Goal: Navigation & Orientation: Find specific page/section

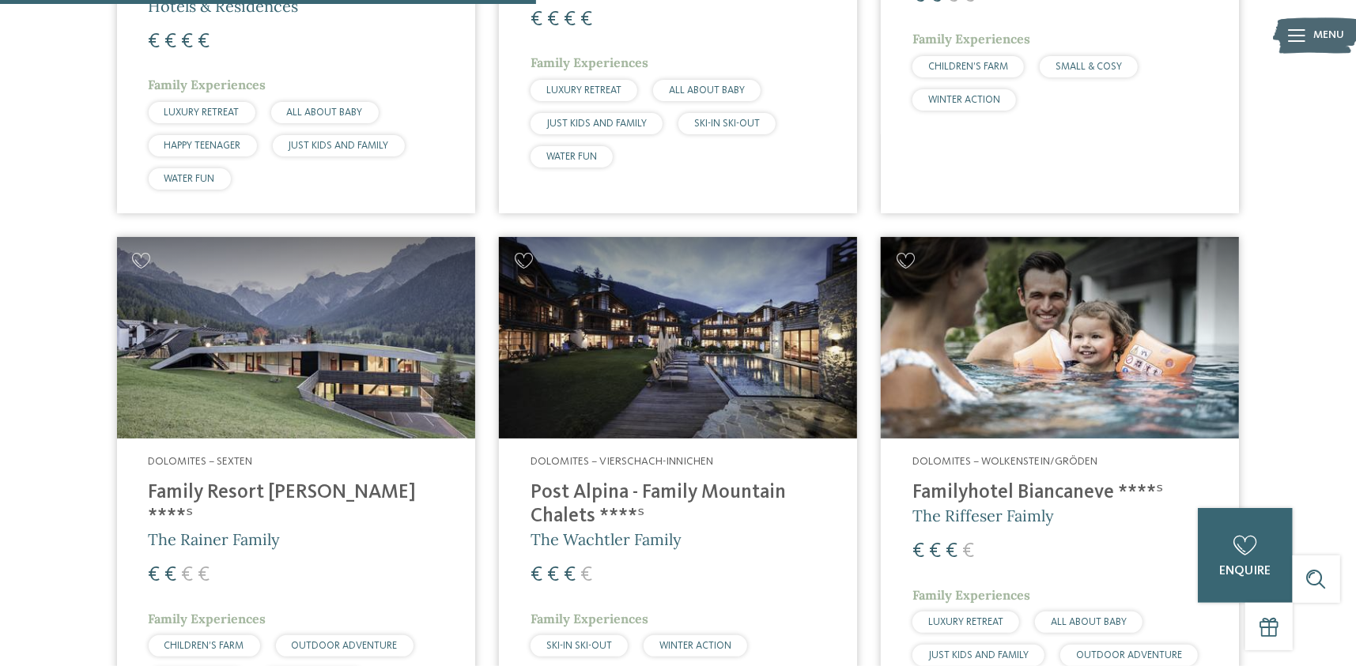
scroll to position [954, 0]
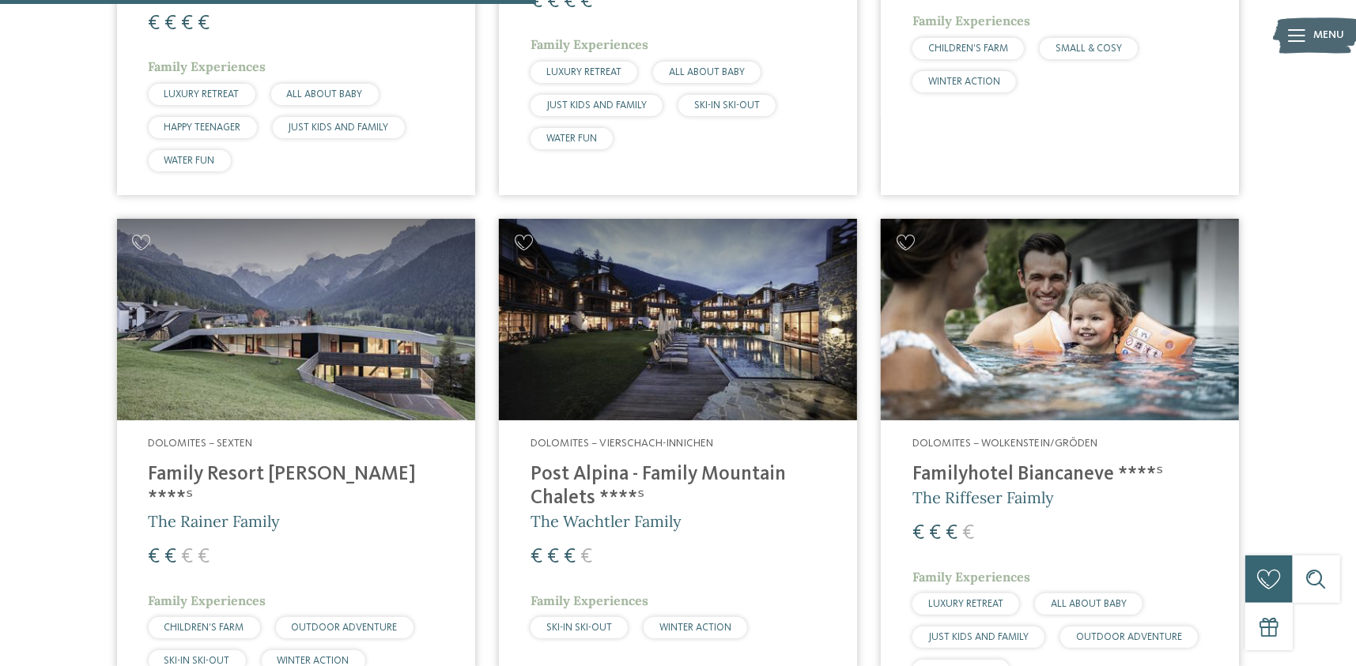
click at [980, 311] on img at bounding box center [1060, 320] width 358 height 202
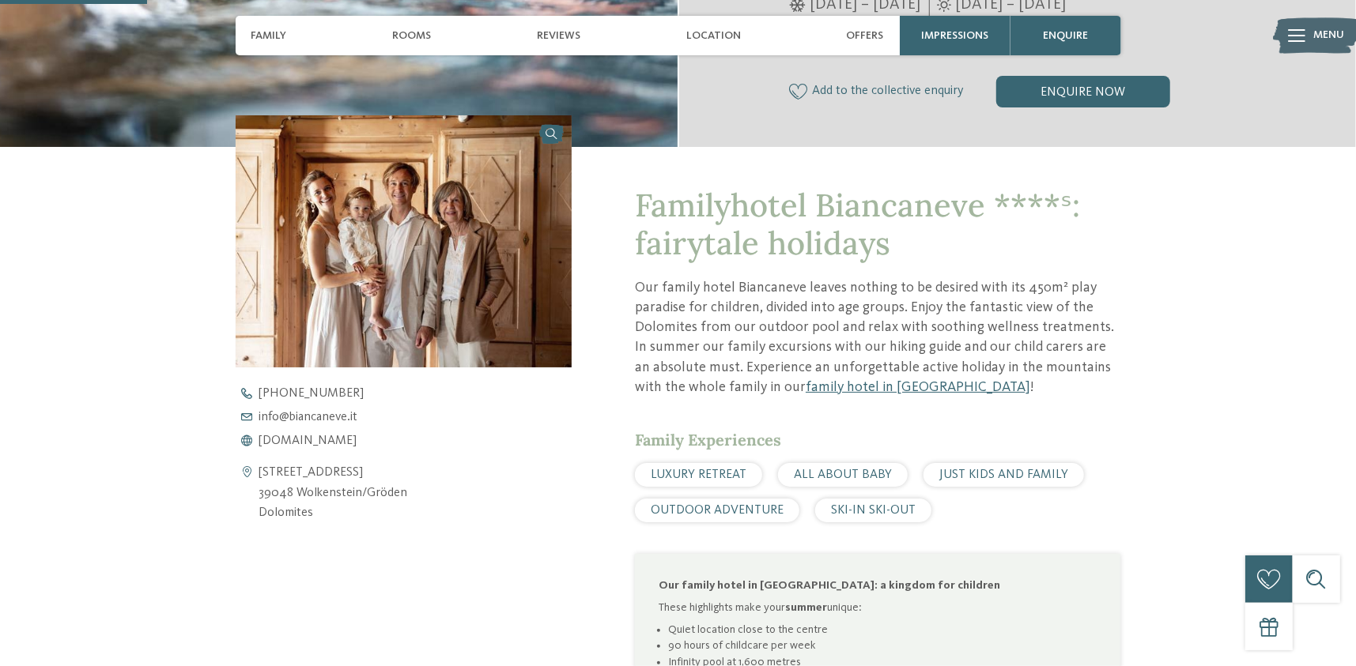
drag, startPoint x: 269, startPoint y: 500, endPoint x: 260, endPoint y: 470, distance: 32.0
click at [260, 470] on address "[STREET_ADDRESS] 39048 Wolkenstein/[PERSON_NAME] Dolomites" at bounding box center [333, 493] width 149 height 61
